Goal: Information Seeking & Learning: Learn about a topic

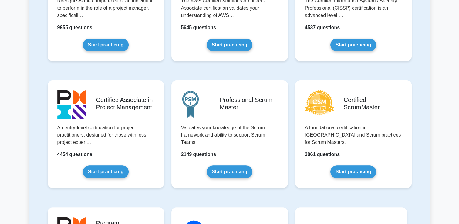
scroll to position [188, 0]
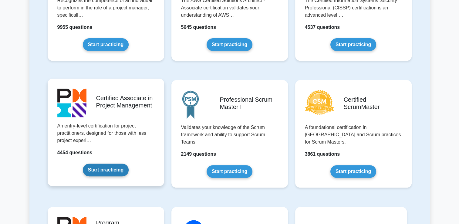
click at [110, 176] on link "Start practicing" at bounding box center [106, 169] width 46 height 13
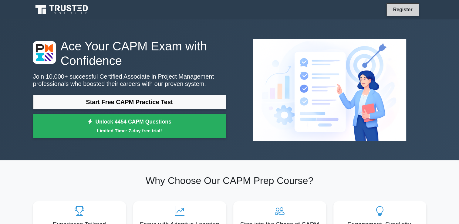
click at [400, 12] on link "Register" at bounding box center [402, 10] width 27 height 8
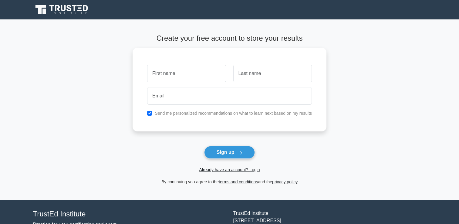
click at [243, 172] on span "Already have an account? Login" at bounding box center [229, 169] width 189 height 7
click at [237, 167] on link "Already have an account? Login" at bounding box center [229, 169] width 61 height 5
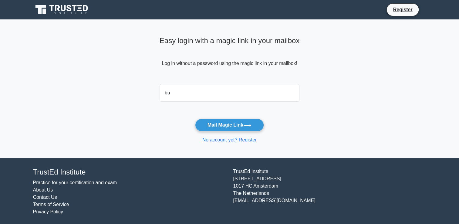
type input "bud.dive@gmail.com"
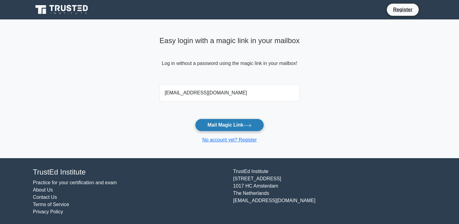
click at [223, 122] on button "Mail Magic Link" at bounding box center [229, 125] width 69 height 13
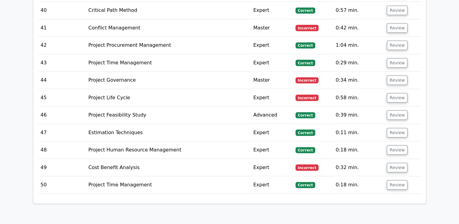
scroll to position [1648, 0]
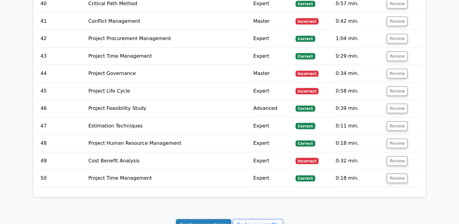
click at [205, 219] on link "Continue practicing" at bounding box center [203, 225] width 55 height 12
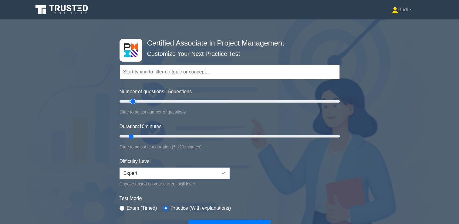
drag, startPoint x: 128, startPoint y: 101, endPoint x: 132, endPoint y: 103, distance: 4.5
type input "15"
click at [132, 103] on input "Number of questions: 15 questions" at bounding box center [229, 101] width 220 height 7
drag, startPoint x: 130, startPoint y: 136, endPoint x: 149, endPoint y: 136, distance: 19.7
type input "20"
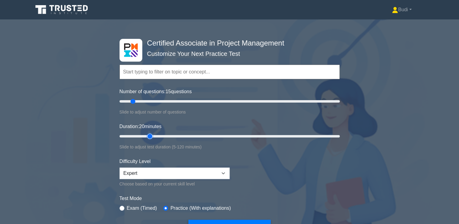
click at [149, 136] on input "Duration: 20 minutes" at bounding box center [229, 135] width 220 height 7
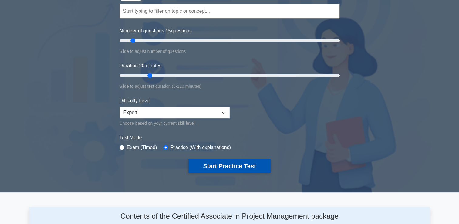
click at [235, 164] on button "Start Practice Test" at bounding box center [229, 166] width 82 height 14
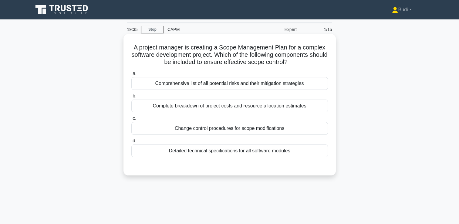
click at [281, 151] on div "Detailed technical specifications for all software modules" at bounding box center [229, 150] width 196 height 13
click at [131, 143] on input "d. Detailed technical specifications for all software modules" at bounding box center [131, 141] width 0 height 4
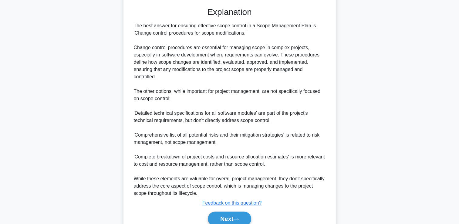
scroll to position [186, 0]
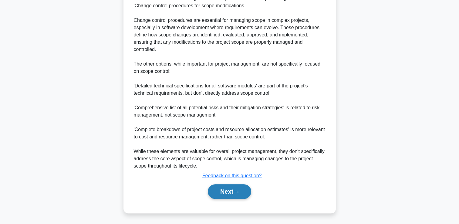
click at [234, 185] on button "Next" at bounding box center [229, 191] width 43 height 15
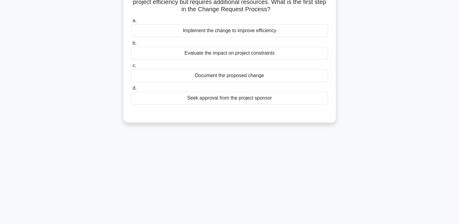
scroll to position [0, 0]
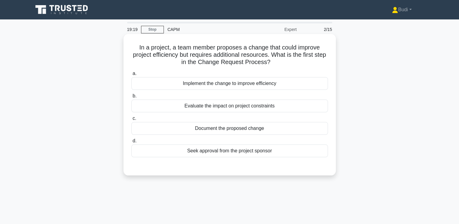
click at [295, 132] on div "Document the proposed change" at bounding box center [229, 128] width 196 height 13
click at [131, 120] on input "c. Document the proposed change" at bounding box center [131, 118] width 0 height 4
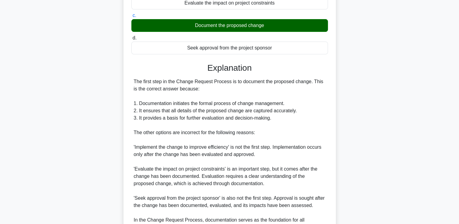
scroll to position [152, 0]
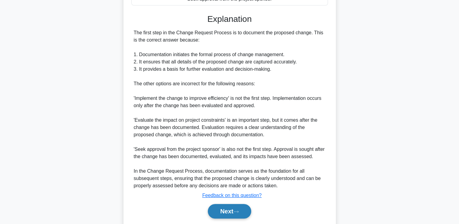
click at [234, 208] on button "Next" at bounding box center [229, 211] width 43 height 15
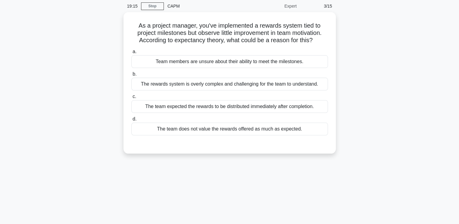
scroll to position [0, 0]
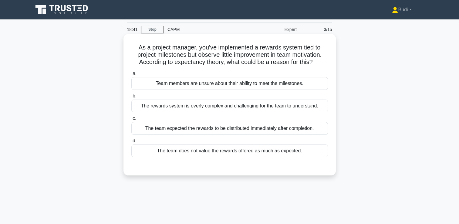
click at [269, 153] on div "The team does not value the rewards offered as much as expected." at bounding box center [229, 150] width 196 height 13
click at [131, 143] on input "d. The team does not value the rewards offered as much as expected." at bounding box center [131, 141] width 0 height 4
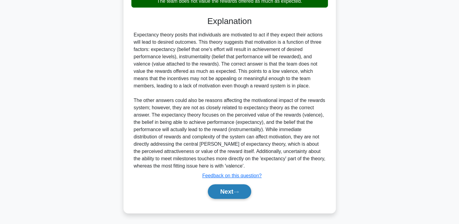
click at [230, 191] on button "Next" at bounding box center [229, 191] width 43 height 15
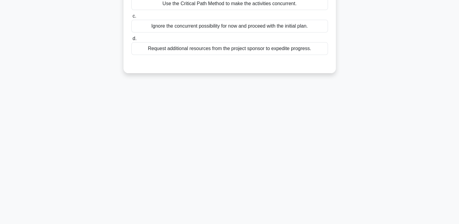
scroll to position [13, 0]
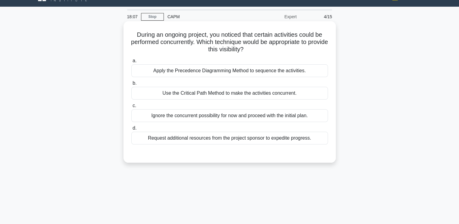
click at [180, 135] on div "Request additional resources from the project sponsor to expedite progress." at bounding box center [229, 138] width 196 height 13
click at [131, 130] on input "d. Request additional resources from the project sponsor to expedite progress." at bounding box center [131, 128] width 0 height 4
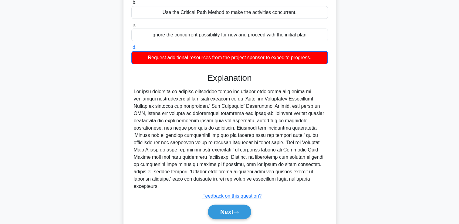
scroll to position [104, 0]
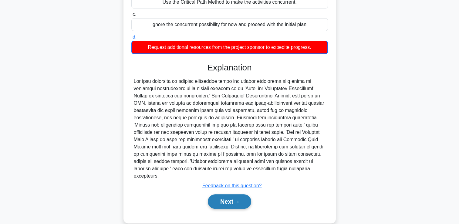
click at [227, 195] on button "Next" at bounding box center [229, 201] width 43 height 15
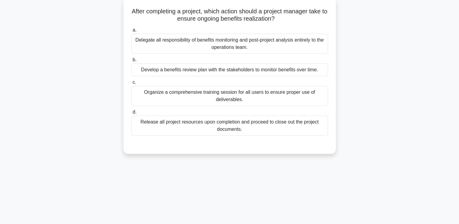
scroll to position [0, 0]
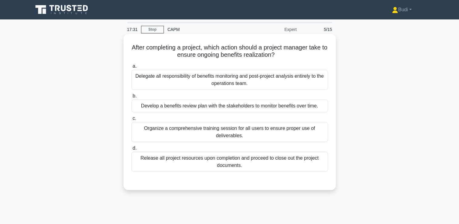
click at [286, 108] on div "Develop a benefits review plan with the stakeholders to monitor benefits over t…" at bounding box center [229, 105] width 196 height 13
click at [131, 98] on input "b. Develop a benefits review plan with the stakeholders to monitor benefits ove…" at bounding box center [131, 96] width 0 height 4
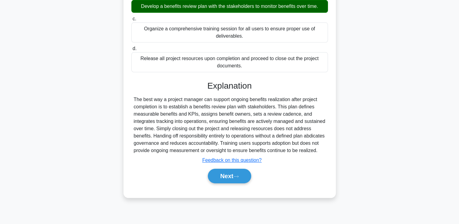
scroll to position [104, 0]
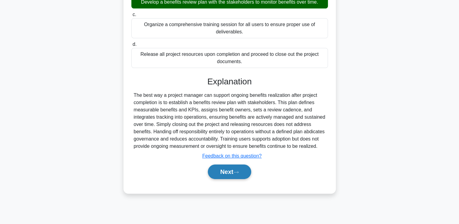
click at [236, 174] on icon at bounding box center [235, 171] width 5 height 3
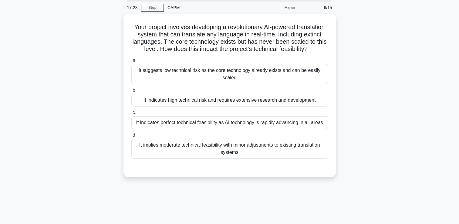
scroll to position [0, 0]
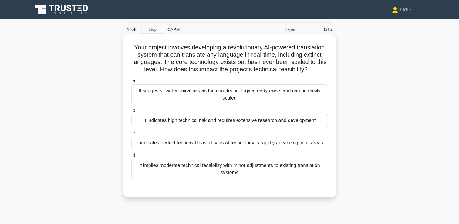
click at [317, 170] on div "It implies moderate technical feasibility with minor adjustments to existing tr…" at bounding box center [229, 169] width 196 height 20
click at [131, 157] on input "d. It implies moderate technical feasibility with minor adjustments to existing…" at bounding box center [131, 155] width 0 height 4
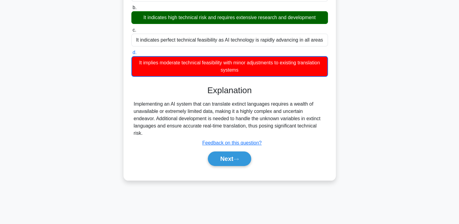
scroll to position [104, 0]
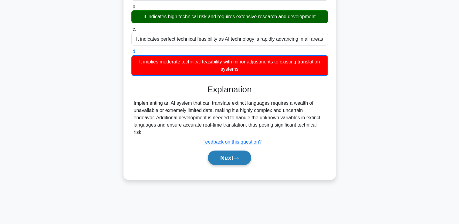
click at [229, 156] on button "Next" at bounding box center [229, 157] width 43 height 15
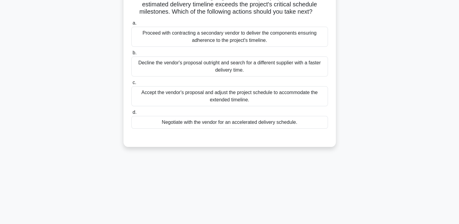
scroll to position [13, 0]
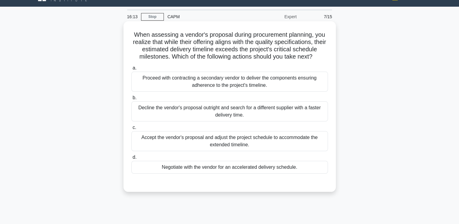
click at [304, 89] on div "Proceed with contracting a secondary vendor to deliver the components ensuring …" at bounding box center [229, 82] width 196 height 20
click at [131, 70] on input "a. Proceed with contracting a secondary vendor to deliver the components ensuri…" at bounding box center [131, 68] width 0 height 4
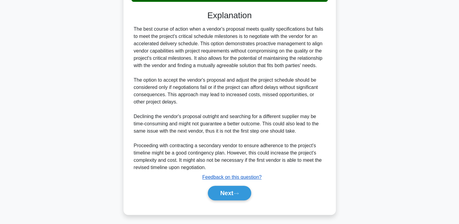
scroll to position [186, 0]
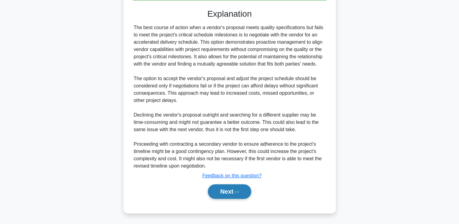
click at [234, 192] on button "Next" at bounding box center [229, 191] width 43 height 15
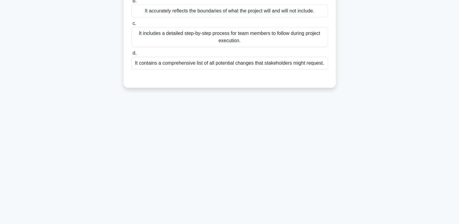
scroll to position [13, 0]
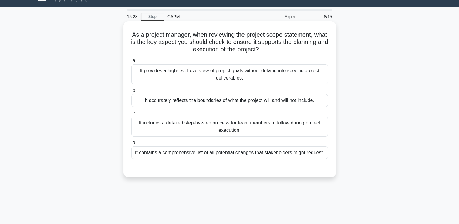
click at [317, 103] on div "It accurately reflects the boundaries of what the project will and will not inc…" at bounding box center [229, 100] width 196 height 13
click at [131, 92] on input "b. It accurately reflects the boundaries of what the project will and will not …" at bounding box center [131, 91] width 0 height 4
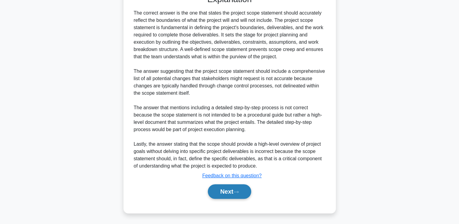
click at [242, 194] on button "Next" at bounding box center [229, 191] width 43 height 15
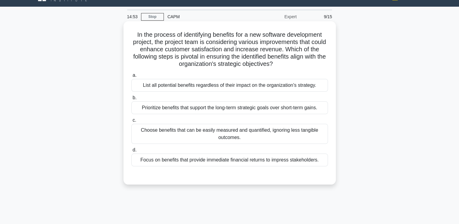
click at [298, 107] on div "Prioritize benefits that support the long-term strategic goals over short-term …" at bounding box center [229, 107] width 196 height 13
click at [131, 100] on input "b. Prioritize benefits that support the long-term strategic goals over short-te…" at bounding box center [131, 98] width 0 height 4
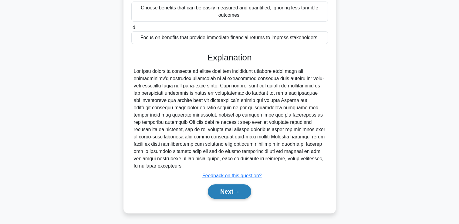
click at [241, 194] on button "Next" at bounding box center [229, 191] width 43 height 15
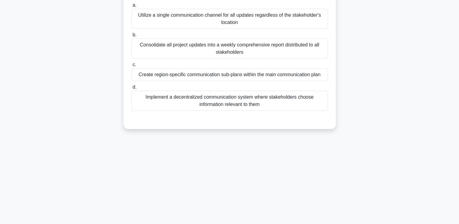
scroll to position [0, 0]
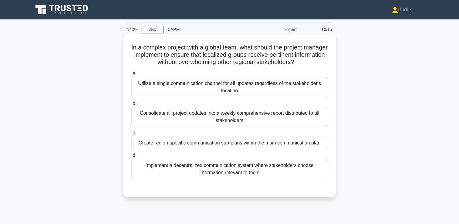
click at [308, 142] on div "Create region-specific communication sub-plans within the main communication pl…" at bounding box center [229, 142] width 196 height 13
click at [131, 135] on input "c. Create region-specific communication sub-plans within the main communication…" at bounding box center [131, 133] width 0 height 4
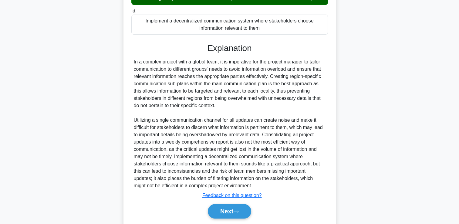
scroll to position [164, 0]
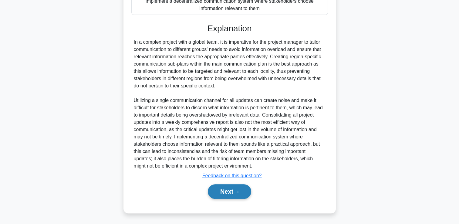
click at [227, 194] on button "Next" at bounding box center [229, 191] width 43 height 15
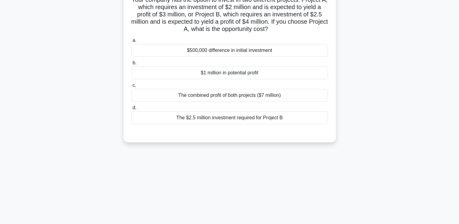
scroll to position [13, 0]
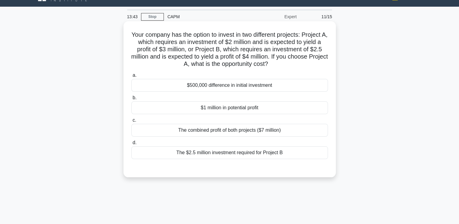
click at [282, 87] on div "$500,000 difference in initial investment" at bounding box center [229, 85] width 196 height 13
click at [131, 77] on input "a. $500,000 difference in initial investment" at bounding box center [131, 75] width 0 height 4
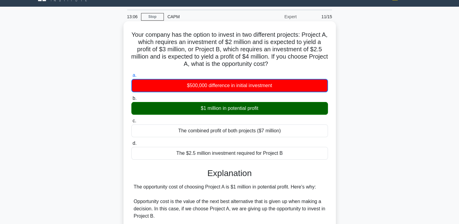
drag, startPoint x: 132, startPoint y: 35, endPoint x: 300, endPoint y: 65, distance: 170.1
click at [300, 65] on h5 "Your company has the option to invest in two different projects: Project A, whi…" at bounding box center [230, 49] width 198 height 37
drag, startPoint x: 300, startPoint y: 65, endPoint x: 257, endPoint y: 43, distance: 48.1
copy h5 "Your company has the option to invest in two different projects: Project A, whi…"
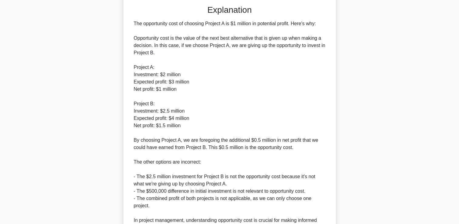
scroll to position [237, 0]
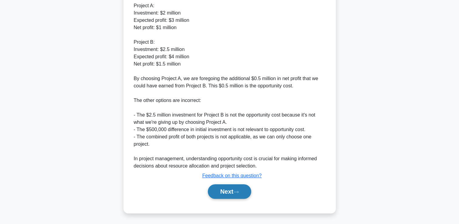
click at [236, 188] on button "Next" at bounding box center [229, 191] width 43 height 15
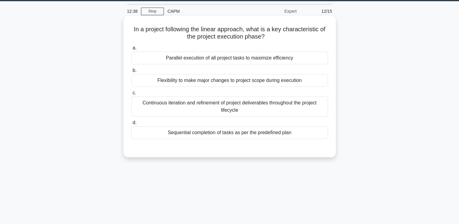
scroll to position [13, 0]
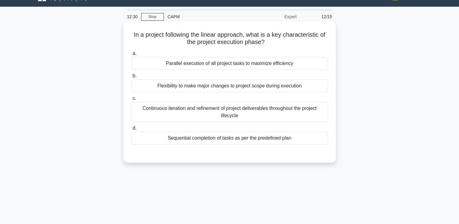
click at [267, 137] on div "Sequential completion of tasks as per the predefined plan" at bounding box center [229, 138] width 196 height 13
click at [131, 130] on input "d. Sequential completion of tasks as per the predefined plan" at bounding box center [131, 128] width 0 height 4
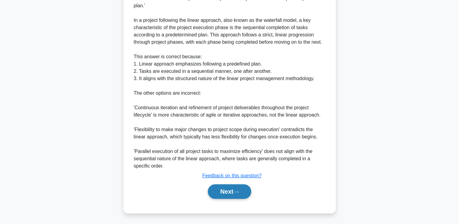
click at [222, 191] on button "Next" at bounding box center [229, 191] width 43 height 15
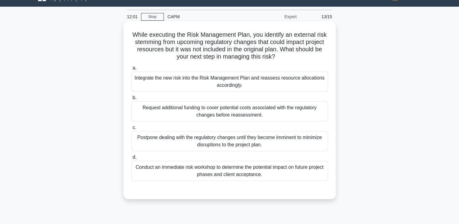
click at [311, 170] on div "Conduct an immediate risk workshop to determine the potential impact on future …" at bounding box center [229, 171] width 196 height 20
click at [131, 159] on input "d. Conduct an immediate risk workshop to determine the potential impact on futu…" at bounding box center [131, 157] width 0 height 4
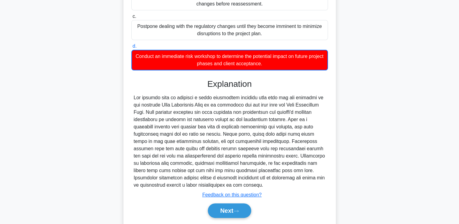
scroll to position [143, 0]
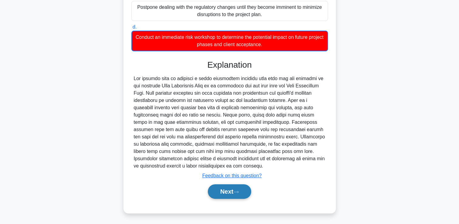
click at [246, 186] on button "Next" at bounding box center [229, 191] width 43 height 15
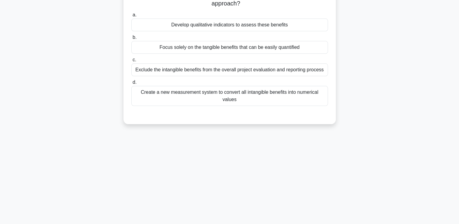
scroll to position [13, 0]
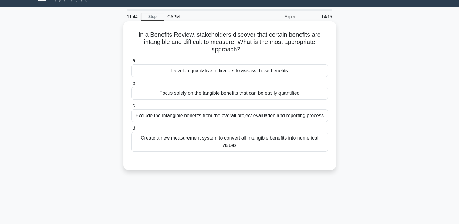
click at [283, 142] on div "Create a new measurement system to convert all intangible benefits into numeric…" at bounding box center [229, 142] width 196 height 20
click at [131, 130] on input "d. Create a new measurement system to convert all intangible benefits into nume…" at bounding box center [131, 128] width 0 height 4
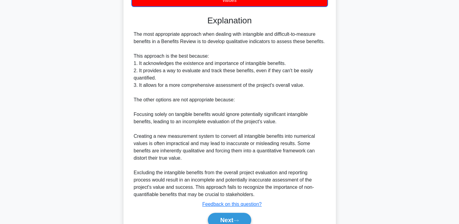
scroll to position [186, 0]
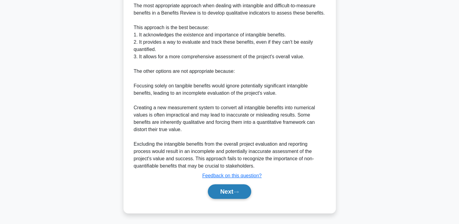
click at [243, 192] on button "Next" at bounding box center [229, 191] width 43 height 15
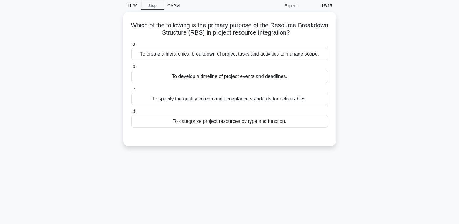
scroll to position [0, 0]
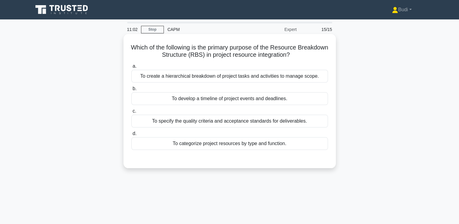
click at [207, 146] on div "To categorize project resources by type and function." at bounding box center [229, 143] width 196 height 13
click at [131, 136] on input "d. To categorize project resources by type and function." at bounding box center [131, 134] width 0 height 4
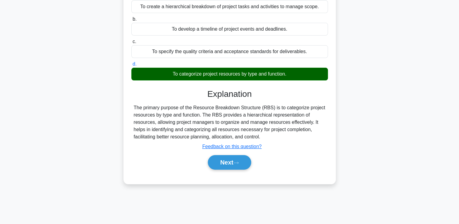
scroll to position [104, 0]
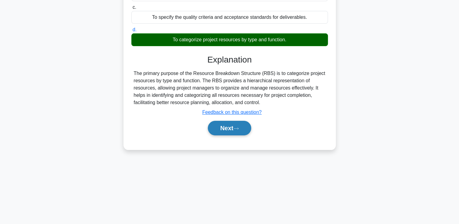
click at [239, 133] on button "Next" at bounding box center [229, 128] width 43 height 15
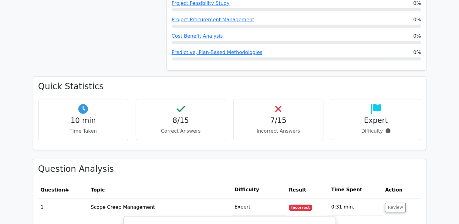
scroll to position [273, 0]
